Goal: Information Seeking & Learning: Learn about a topic

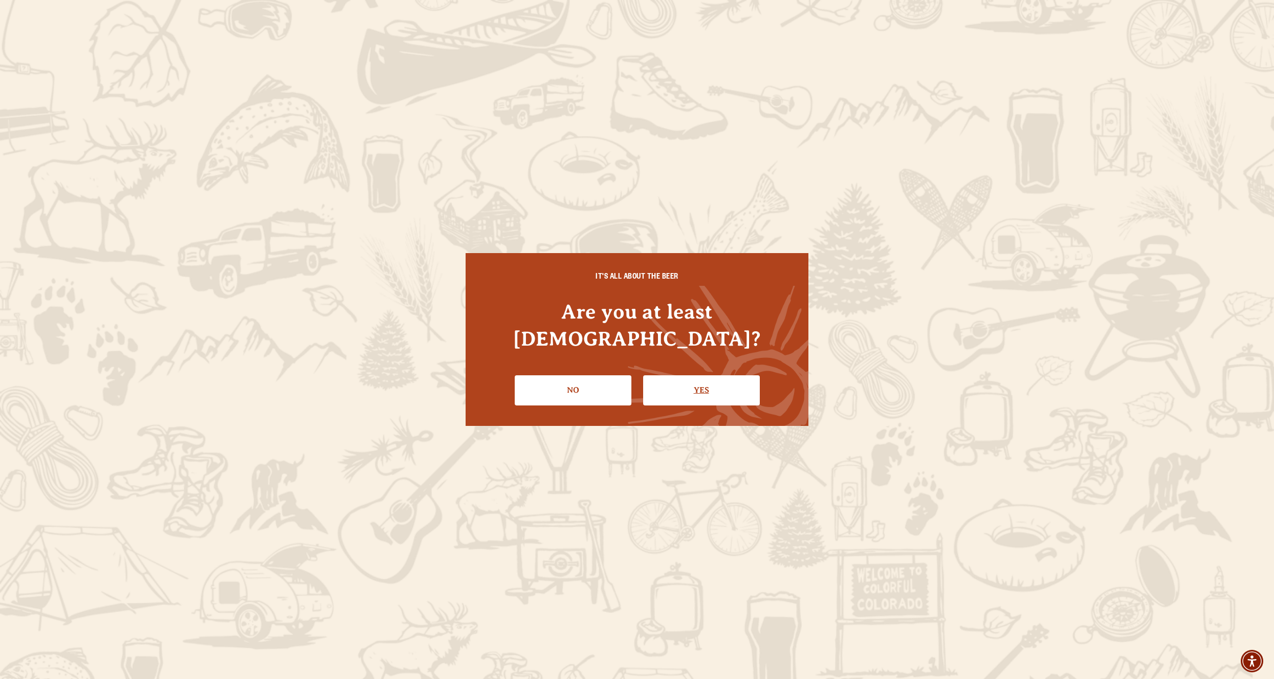
click at [736, 387] on link "Yes" at bounding box center [701, 390] width 117 height 30
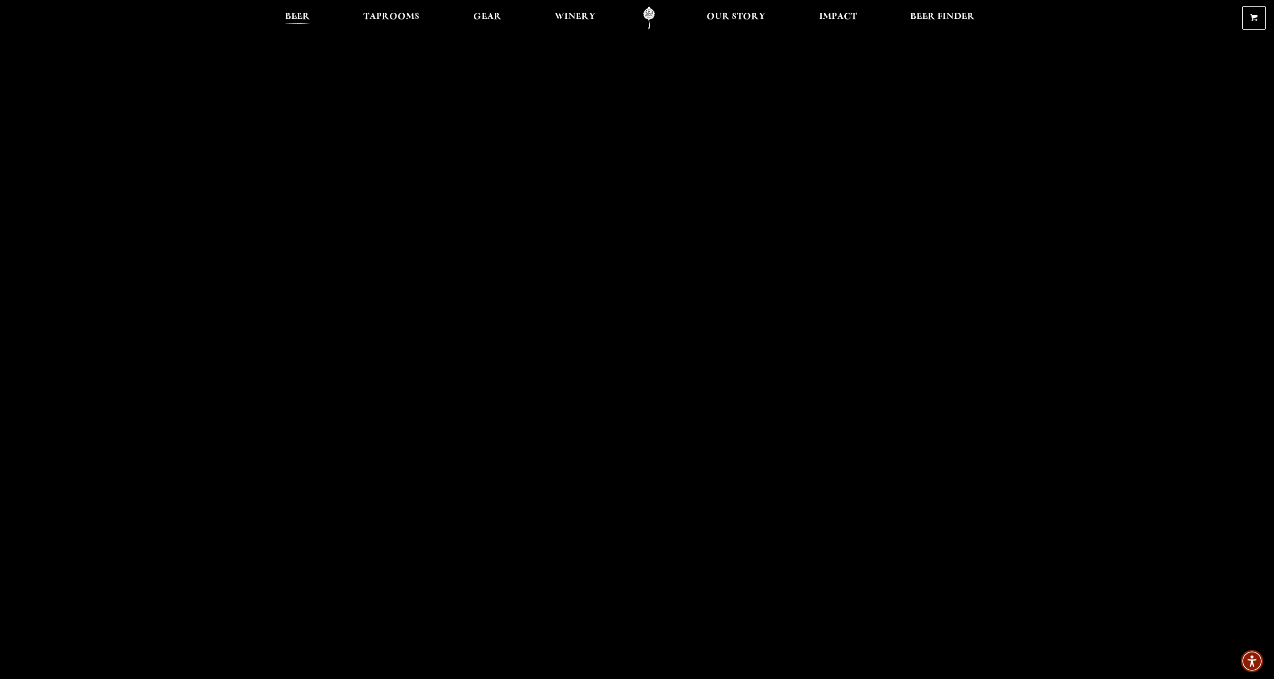
click at [286, 14] on span "Beer" at bounding box center [297, 17] width 25 height 8
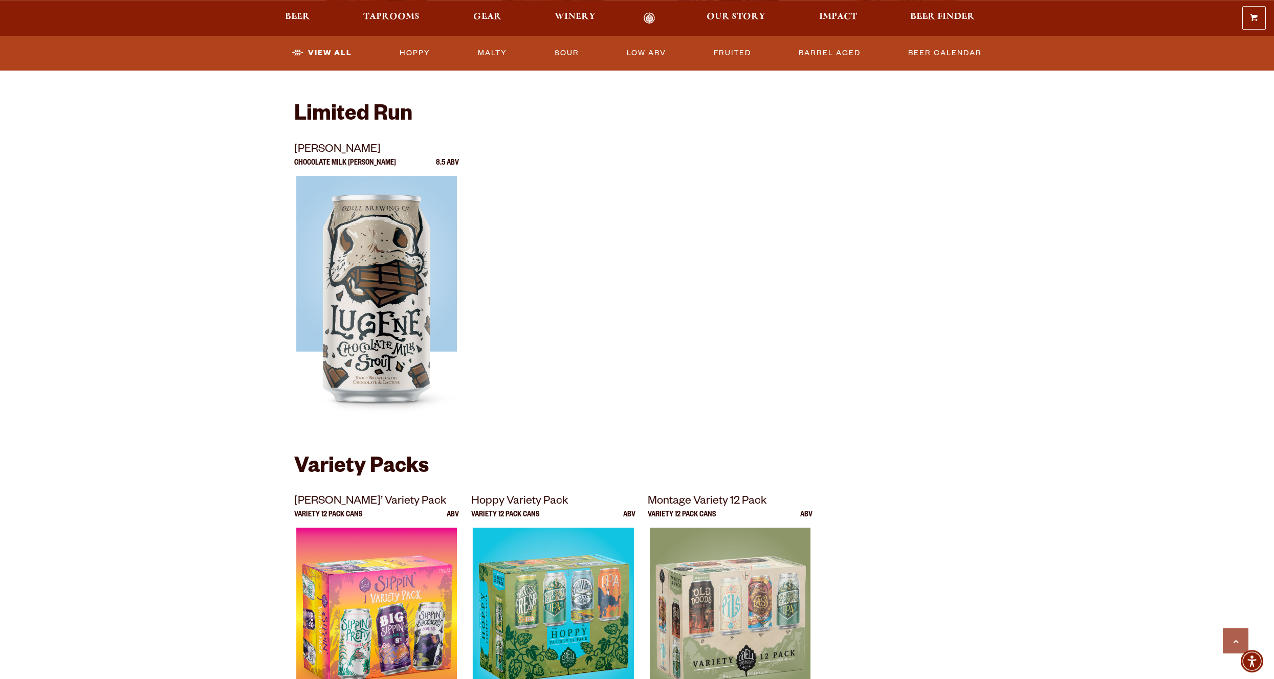
scroll to position [1691, 0]
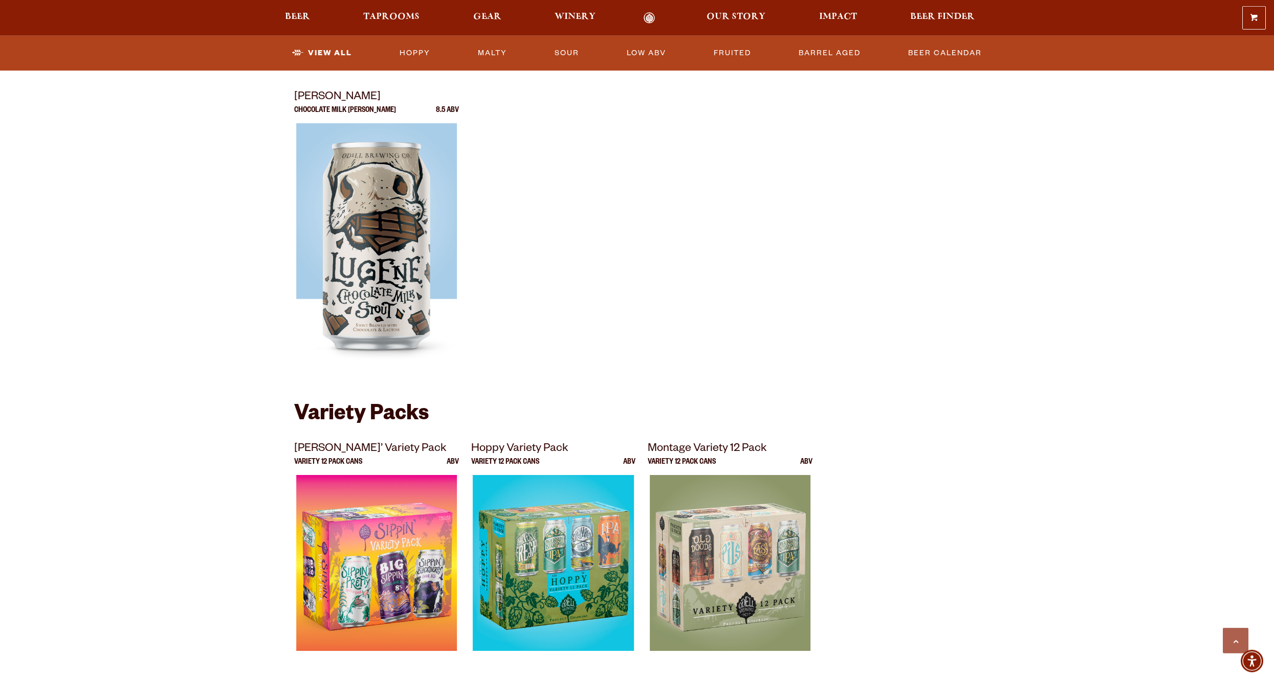
scroll to position [1866, 0]
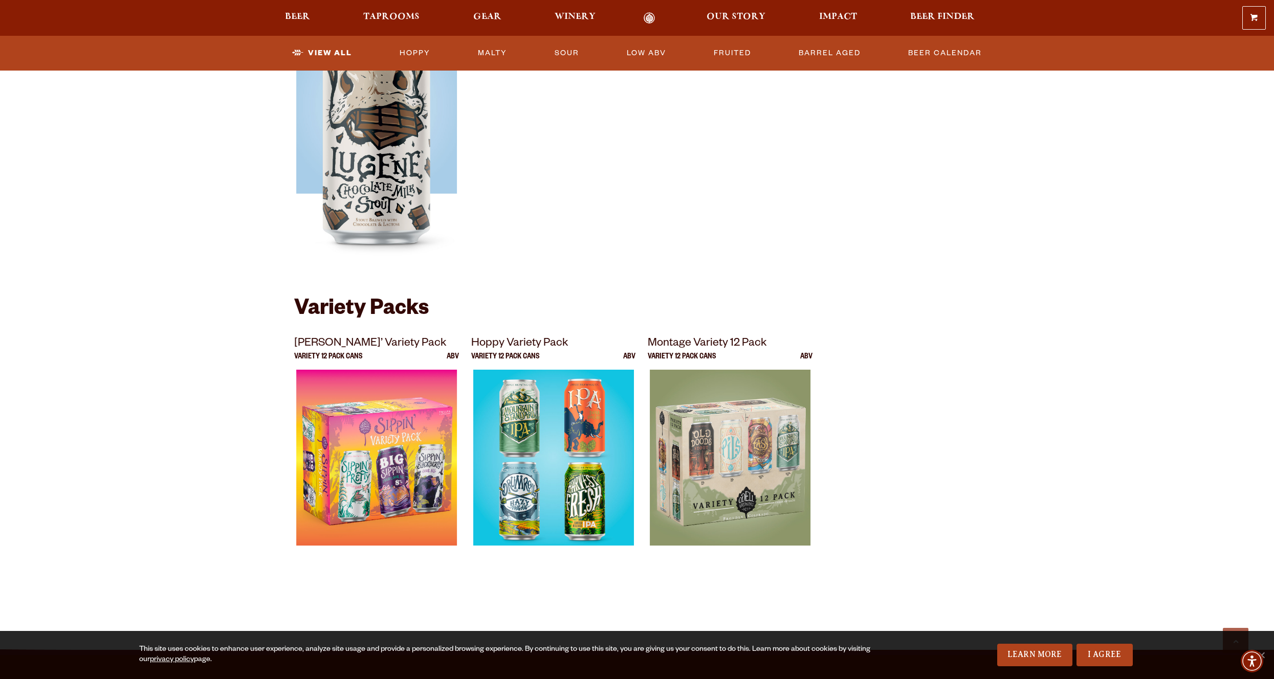
click at [570, 403] on img at bounding box center [553, 498] width 161 height 256
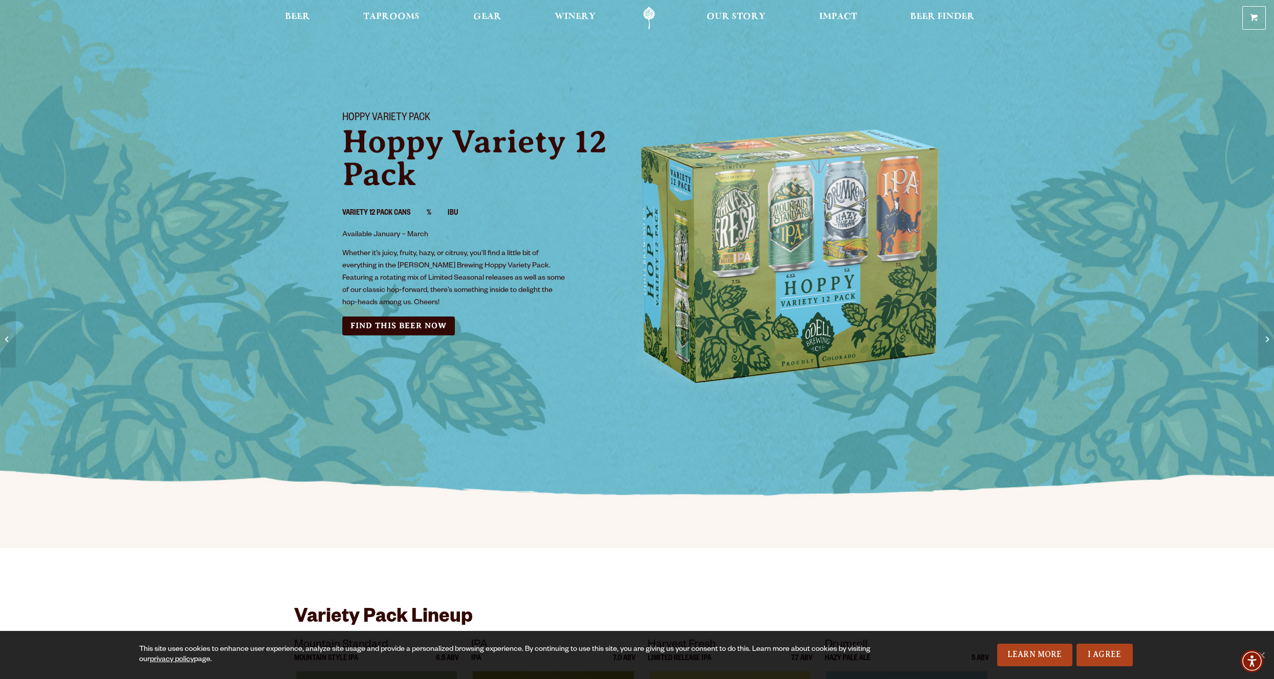
click at [964, 110] on div "Hoppy Variety Pack Hoppy Variety 12 Pack Variety 12 Pack Cans % IBU Available J…" at bounding box center [637, 256] width 1274 height 312
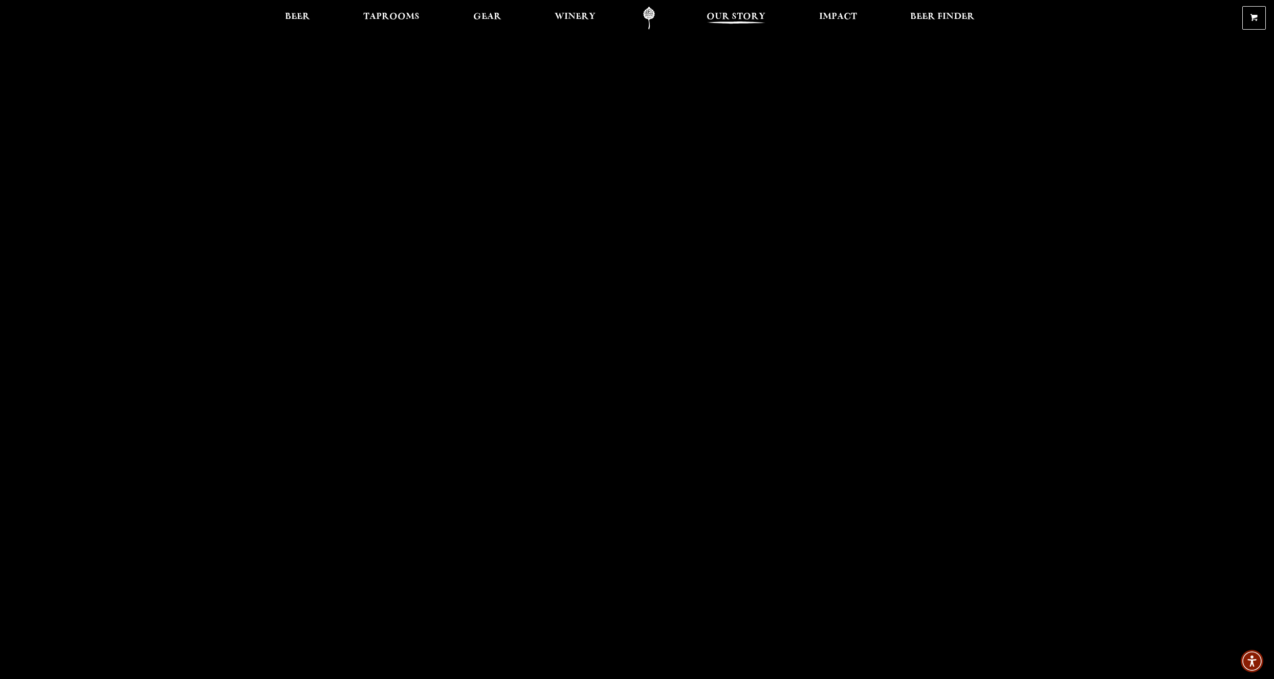
click at [741, 16] on span "Our Story" at bounding box center [735, 17] width 59 height 8
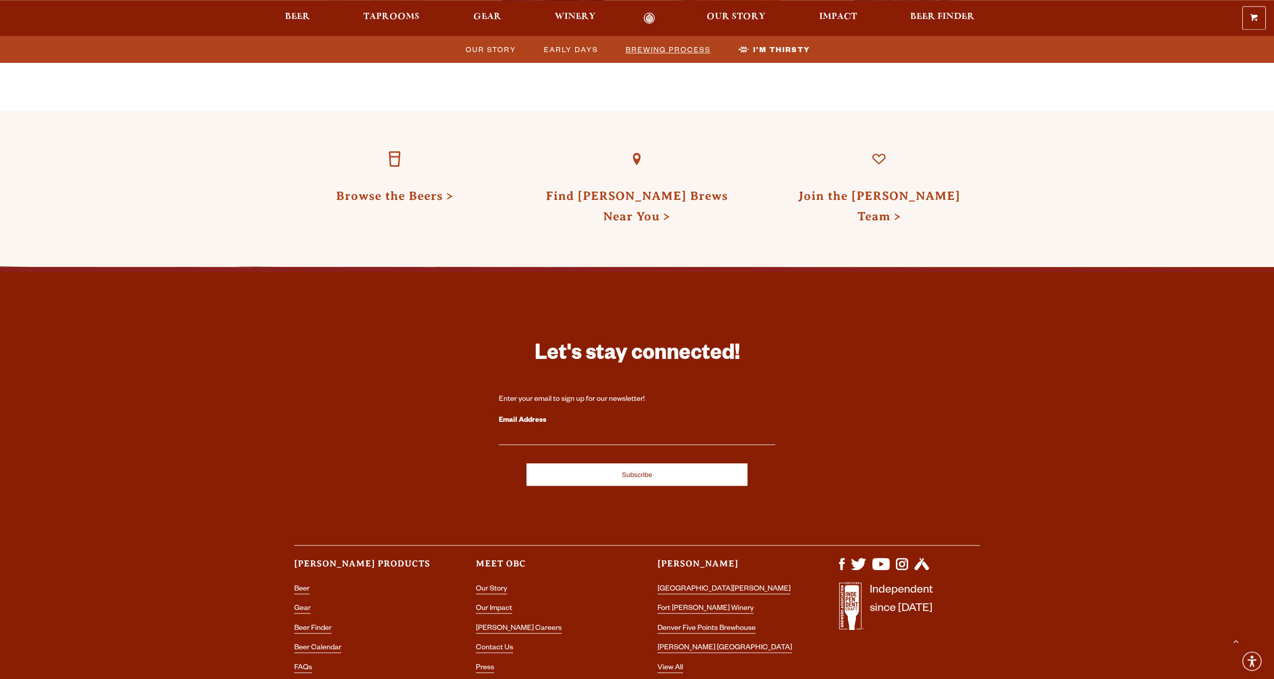
scroll to position [3196, 0]
